Goal: Information Seeking & Learning: Learn about a topic

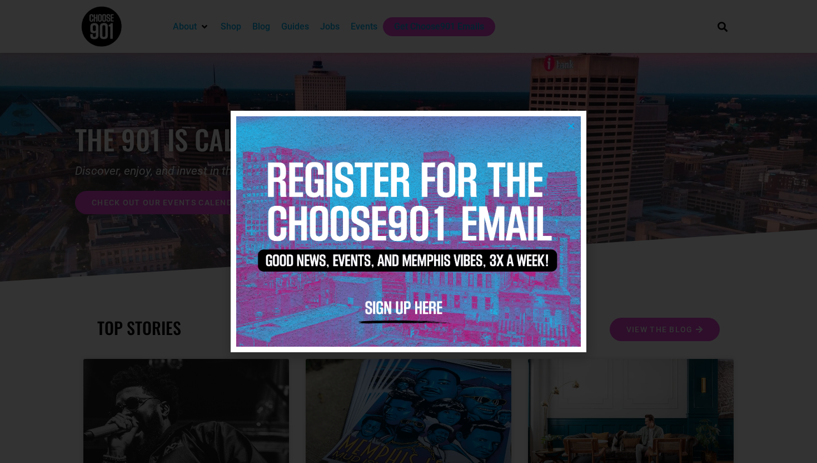
click at [573, 131] on img at bounding box center [408, 231] width 345 height 230
click at [570, 126] on icon "Close" at bounding box center [571, 126] width 8 height 8
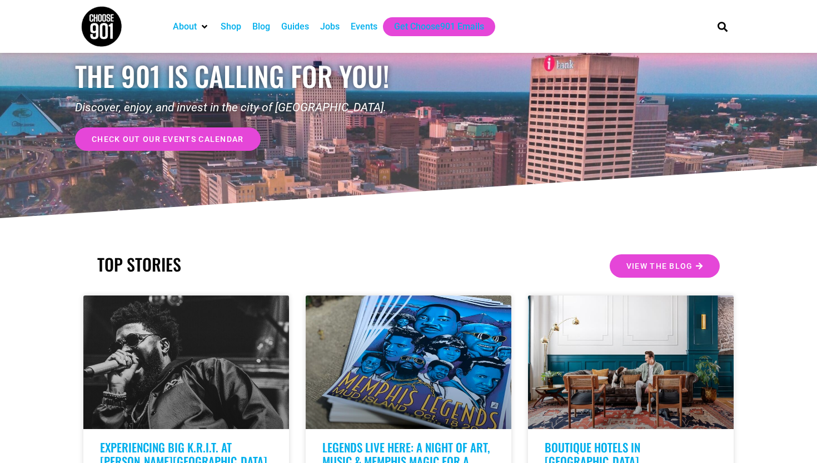
scroll to position [34, 0]
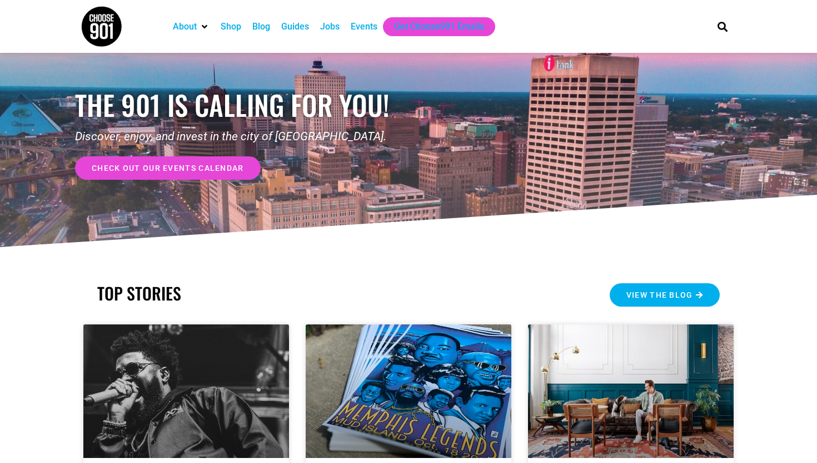
click at [619, 300] on link "View the Blog" at bounding box center [665, 294] width 110 height 23
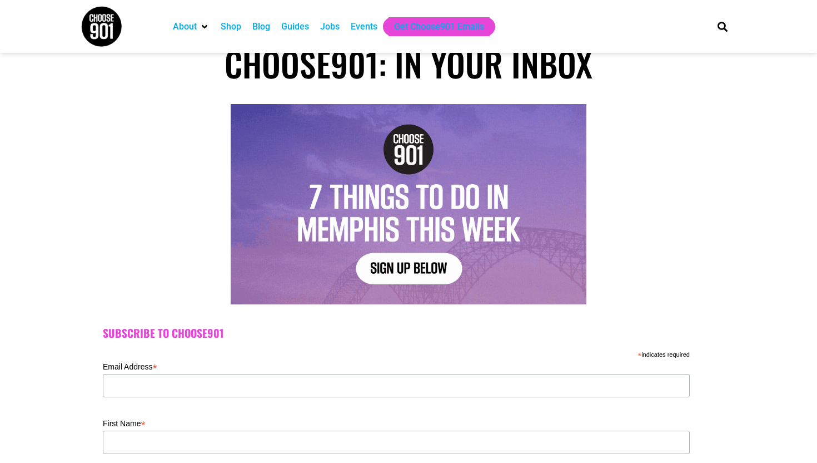
scroll to position [32, 0]
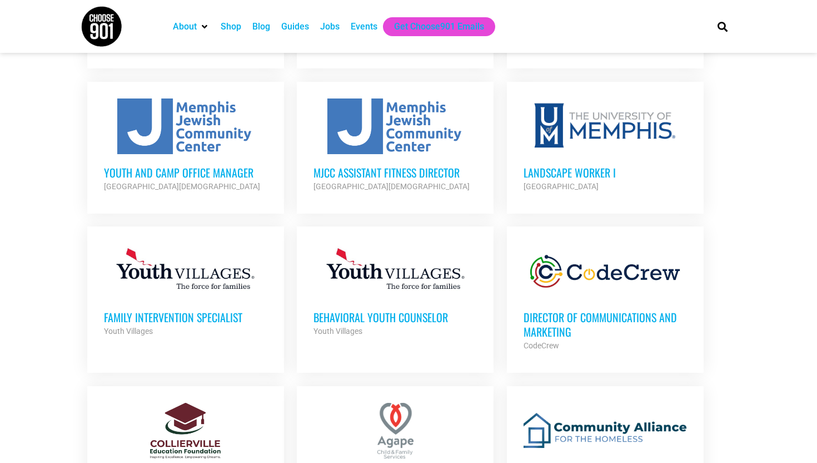
scroll to position [594, 0]
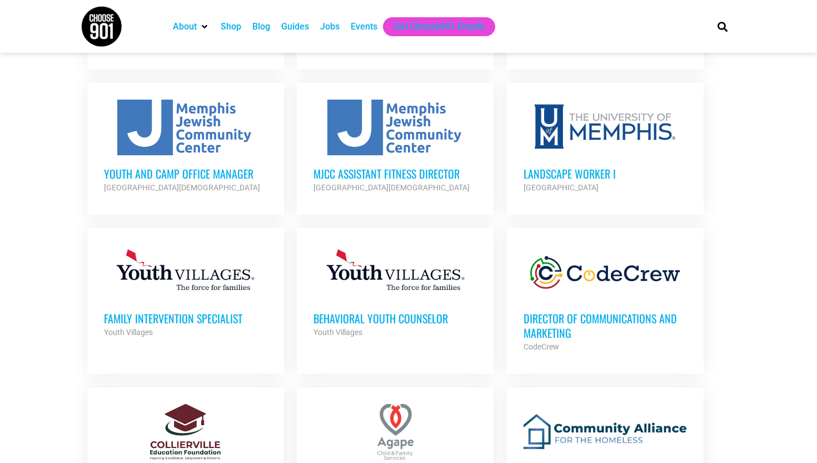
click at [656, 144] on div at bounding box center [605, 128] width 163 height 56
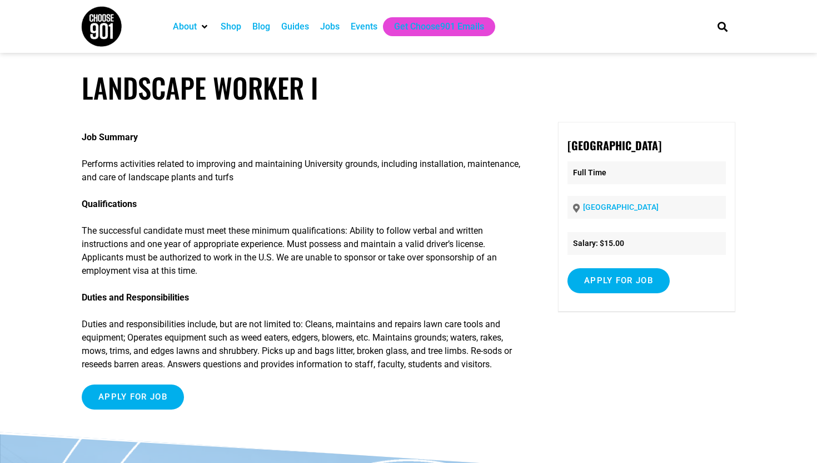
scroll to position [1, 0]
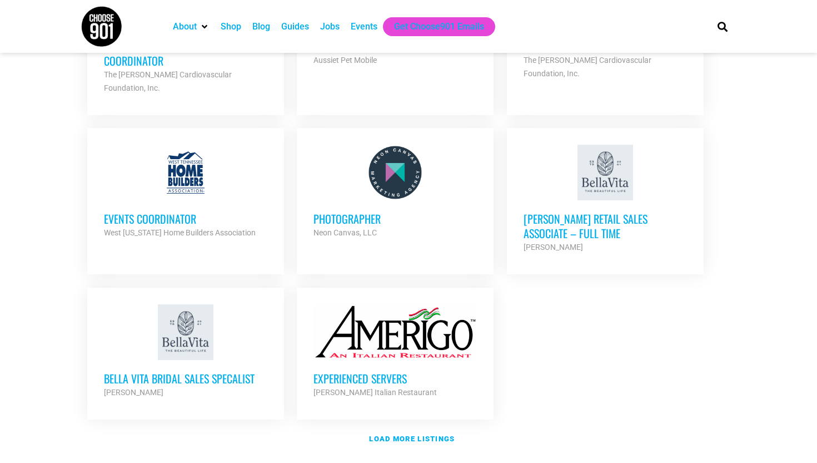
scroll to position [1183, 0]
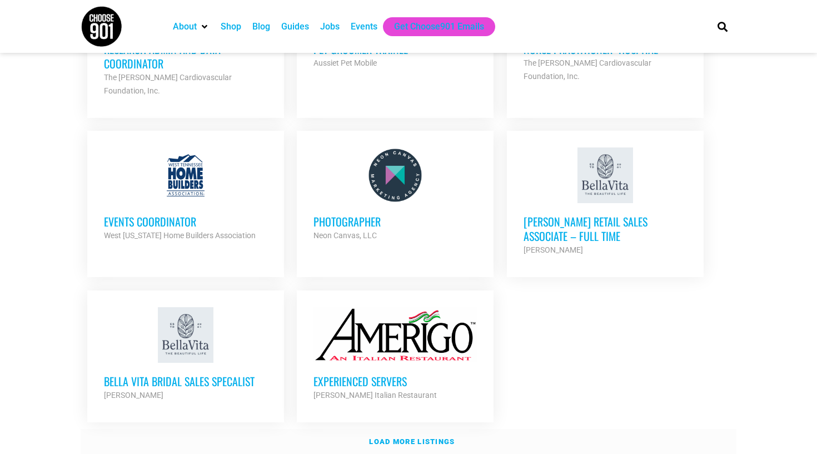
click at [415, 429] on link "Load more listings" at bounding box center [409, 442] width 656 height 26
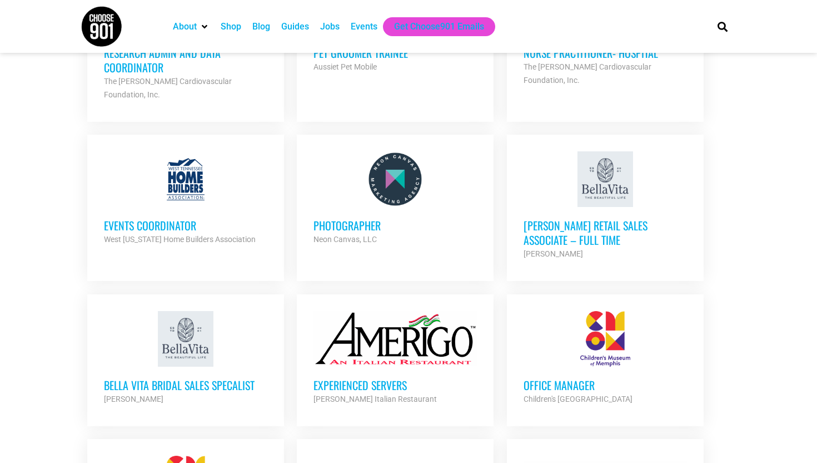
scroll to position [1179, 0]
click at [165, 206] on div "Events Coordinator West [US_STATE] Home Builders Association Partner Org" at bounding box center [185, 225] width 163 height 39
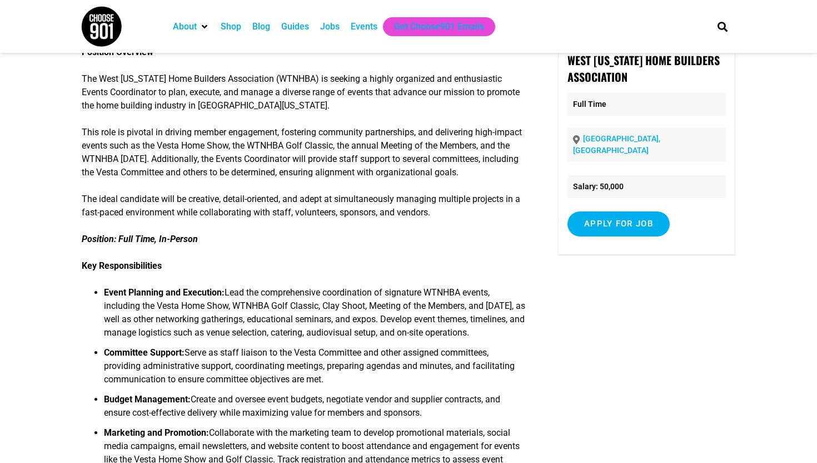
scroll to position [86, 0]
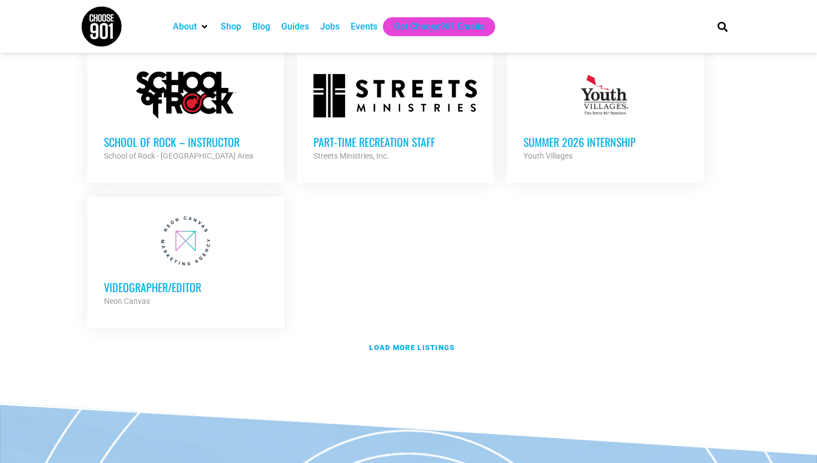
scroll to position [2347, 0]
click at [429, 342] on strong "Load more listings" at bounding box center [412, 346] width 86 height 8
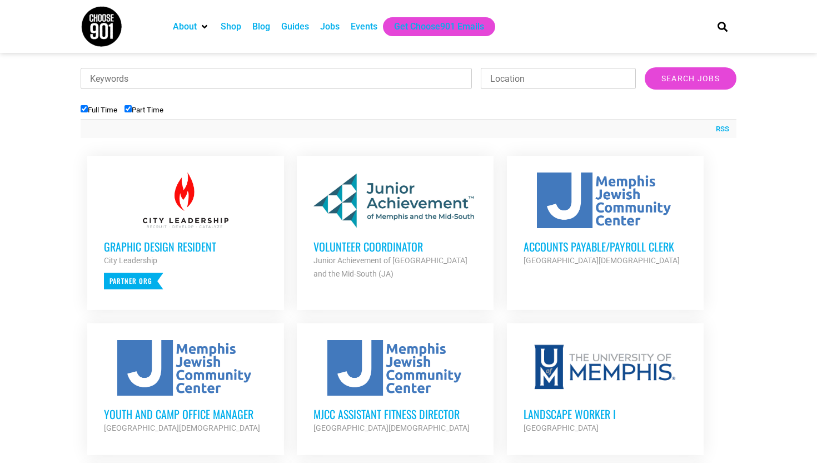
scroll to position [350, 0]
